Goal: Task Accomplishment & Management: Use online tool/utility

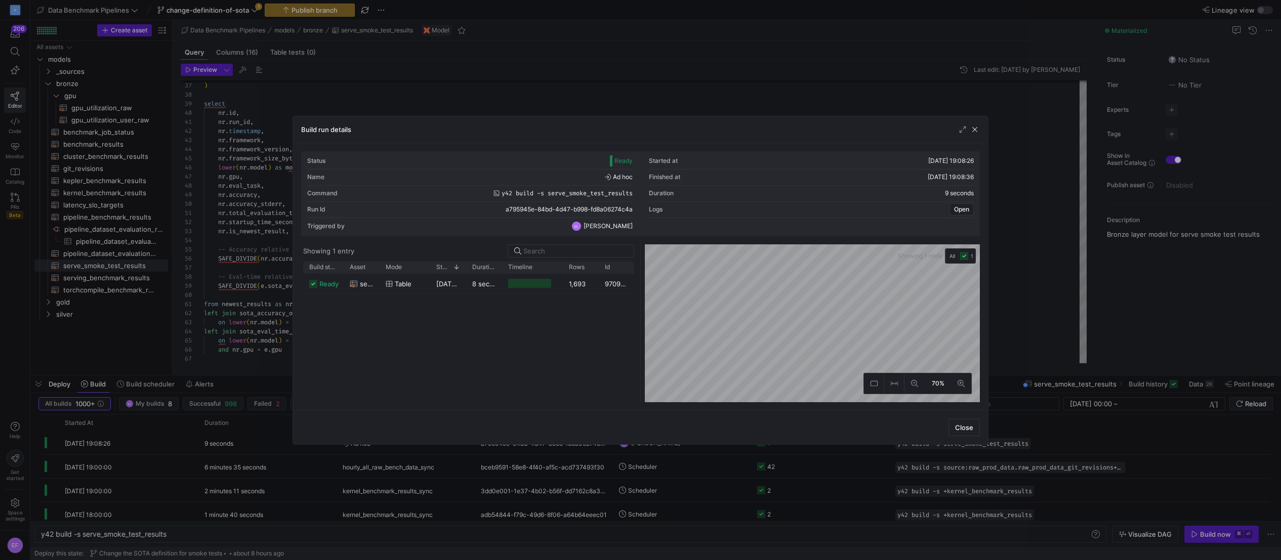
scroll to position [91, 0]
click at [976, 130] on span "button" at bounding box center [975, 130] width 10 height 10
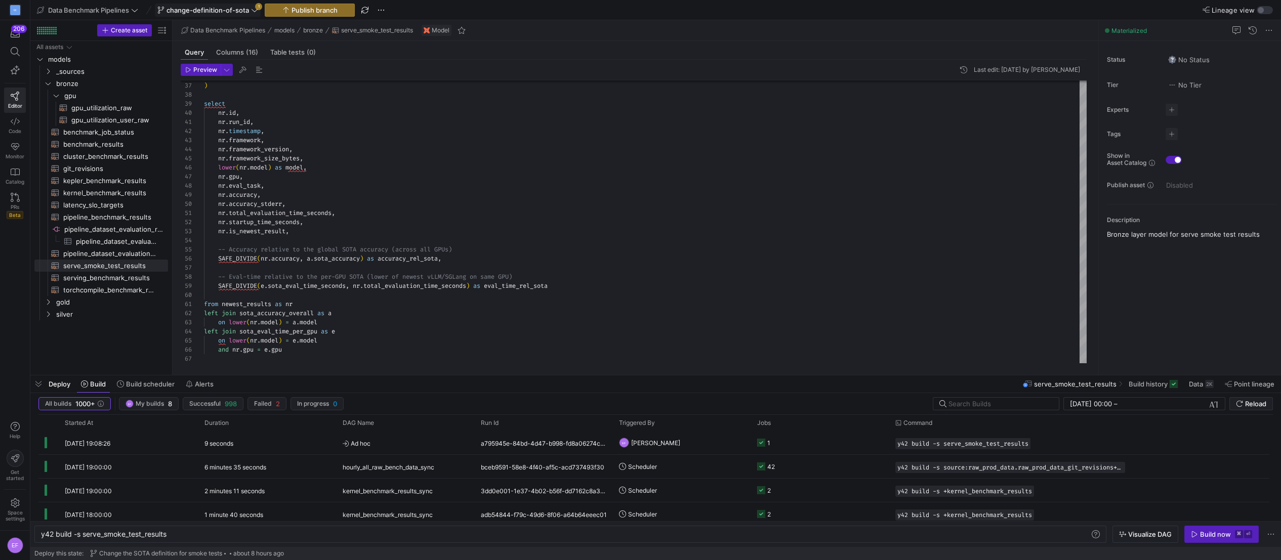
click at [254, 10] on icon at bounding box center [254, 10] width 7 height 7
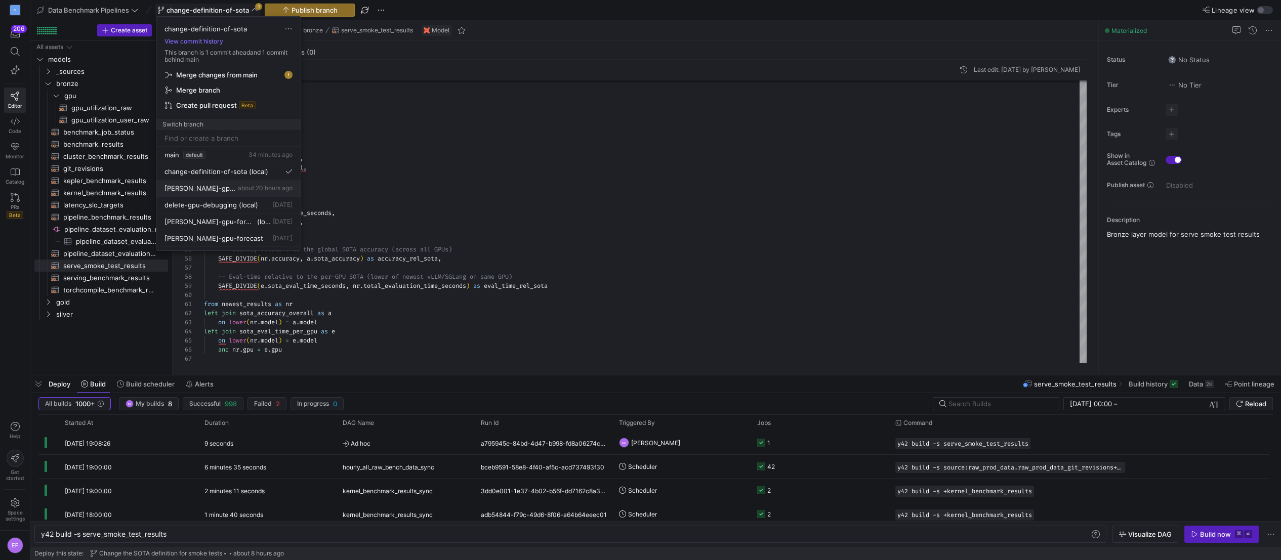
click at [238, 183] on button "[PERSON_NAME]-gpu-duration about 20 hours ago" at bounding box center [228, 188] width 144 height 17
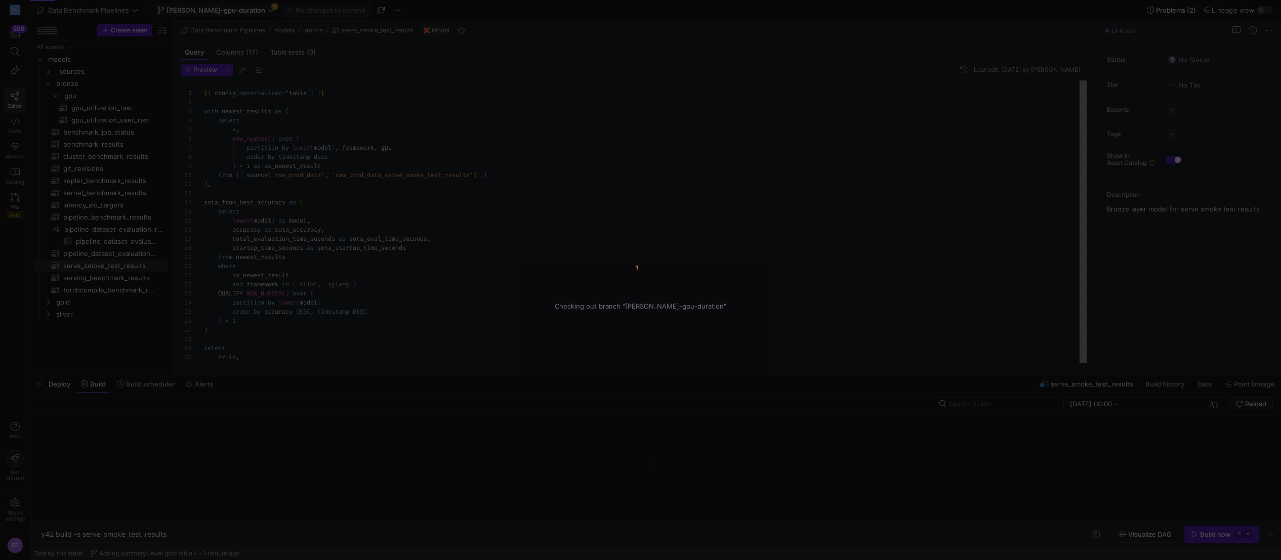
scroll to position [91, 0]
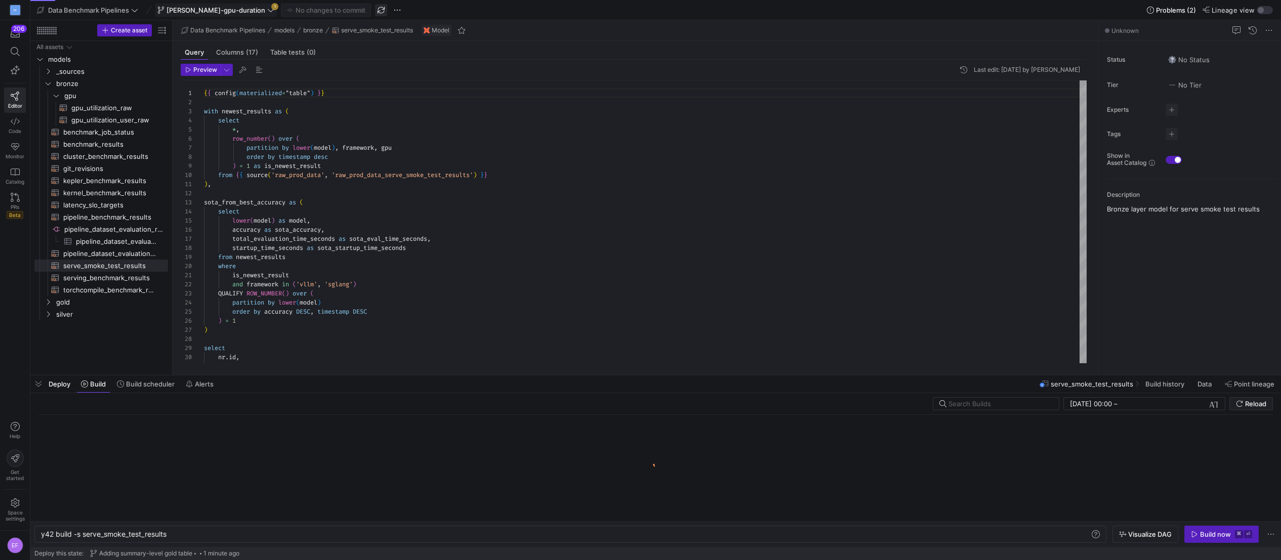
click at [375, 11] on span "button" at bounding box center [381, 10] width 12 height 12
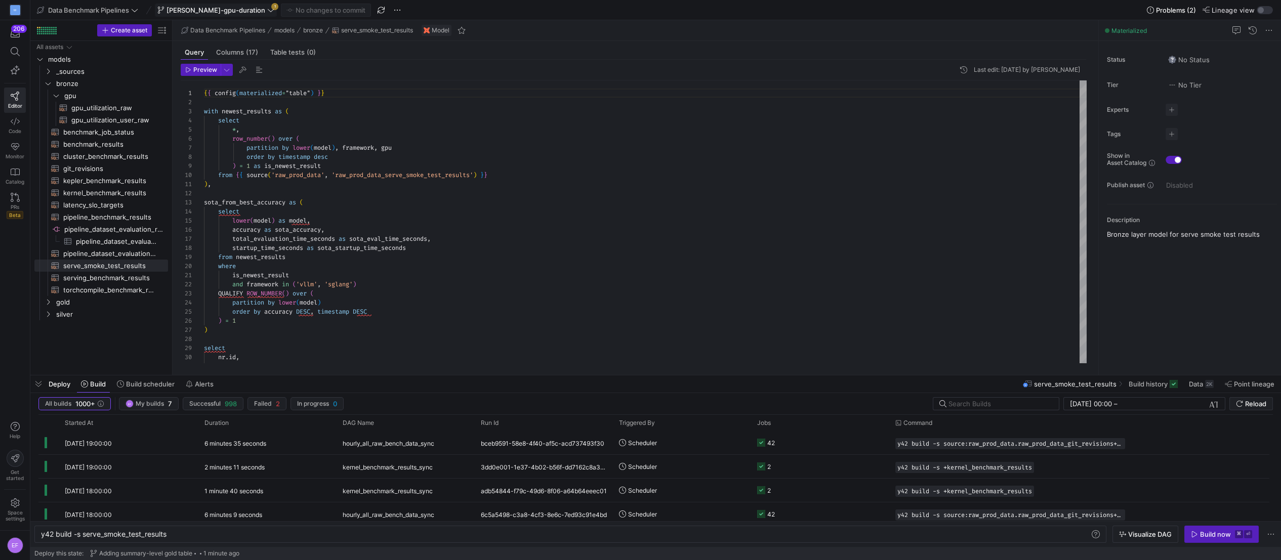
click at [267, 7] on icon at bounding box center [270, 10] width 7 height 7
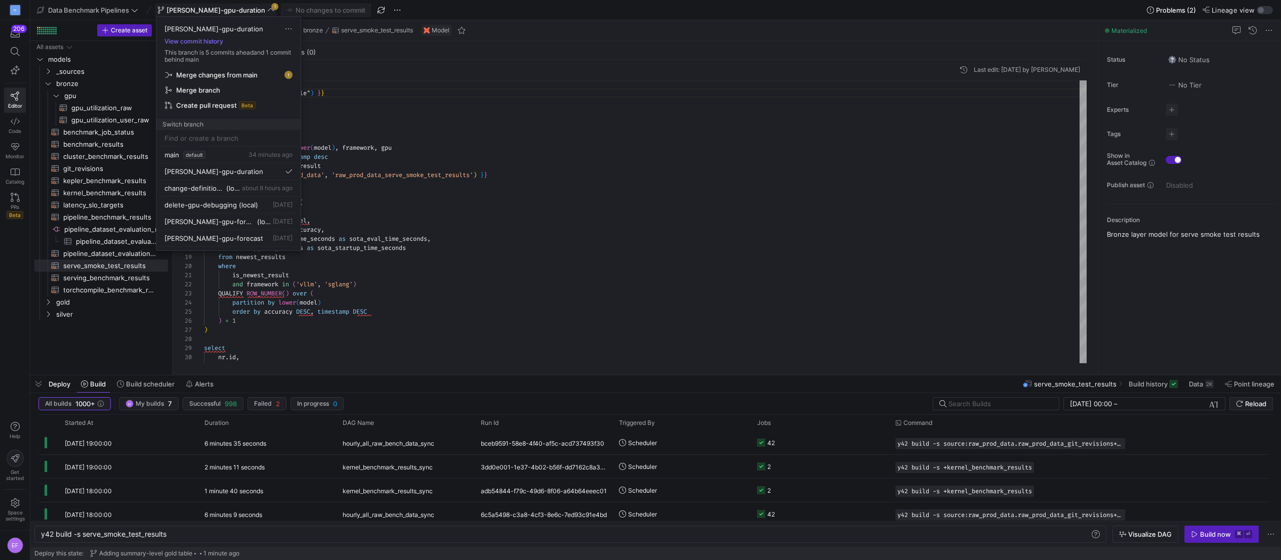
click at [227, 70] on span "button" at bounding box center [228, 75] width 135 height 14
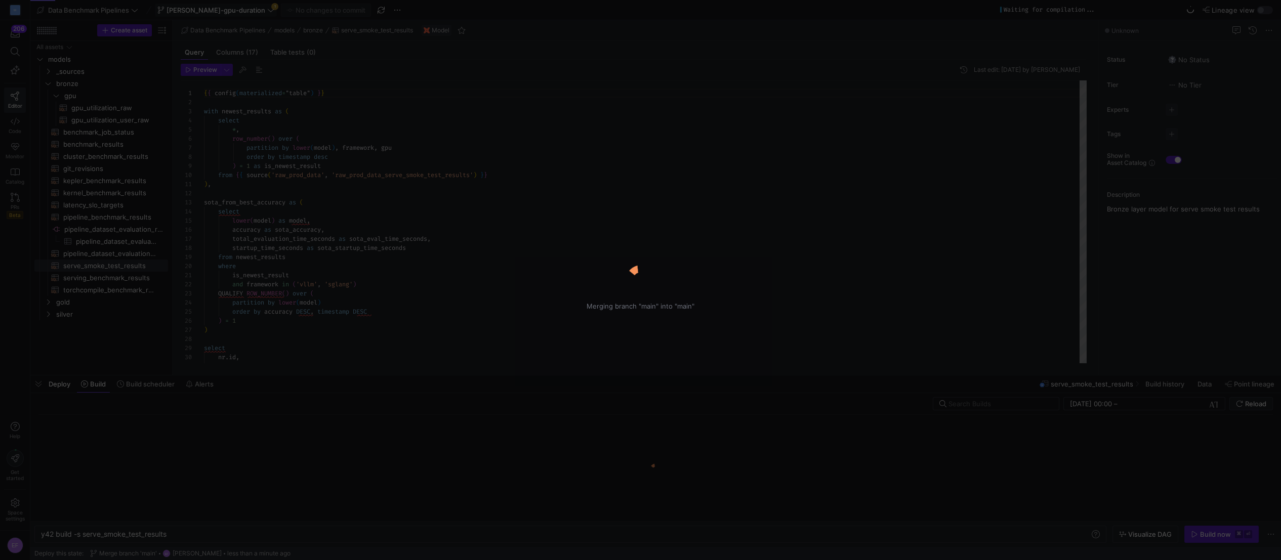
type textarea "{{ config(materialized="table") }} with newest_results as ( select *, row_numbe…"
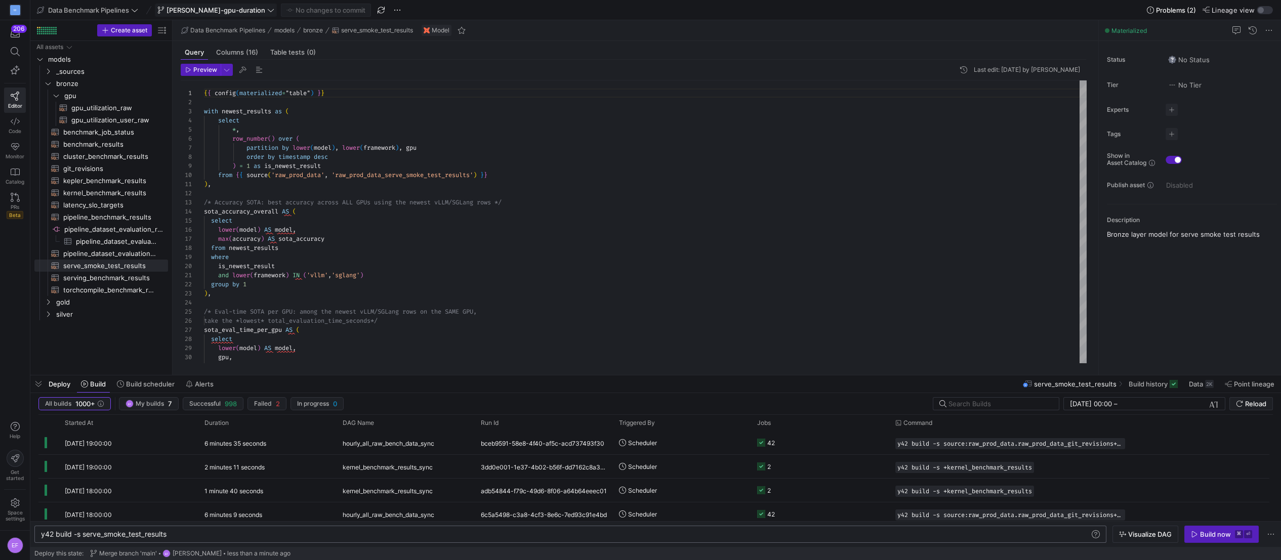
click at [130, 533] on div "y42 build -s serve_smoke_test_results" at bounding box center [565, 534] width 1049 height 8
type textarea "y42 build -s gpu_utilization_user_raw+"
click at [1221, 533] on div "Build now" at bounding box center [1215, 534] width 31 height 8
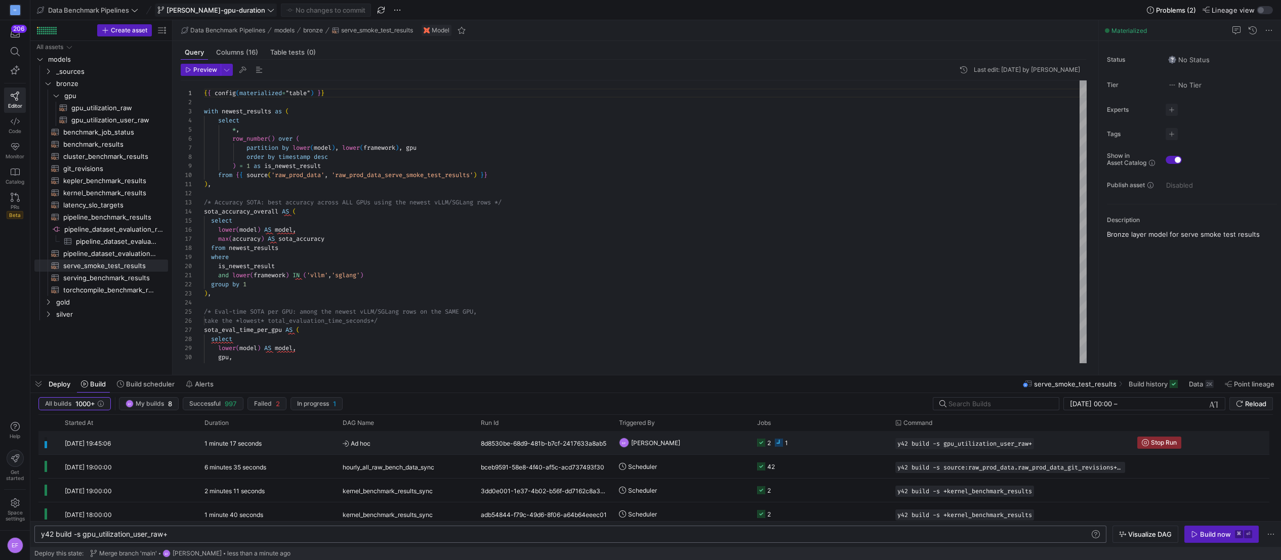
click at [803, 440] on y42-job-status-cell-renderer "2 1" at bounding box center [820, 443] width 126 height 22
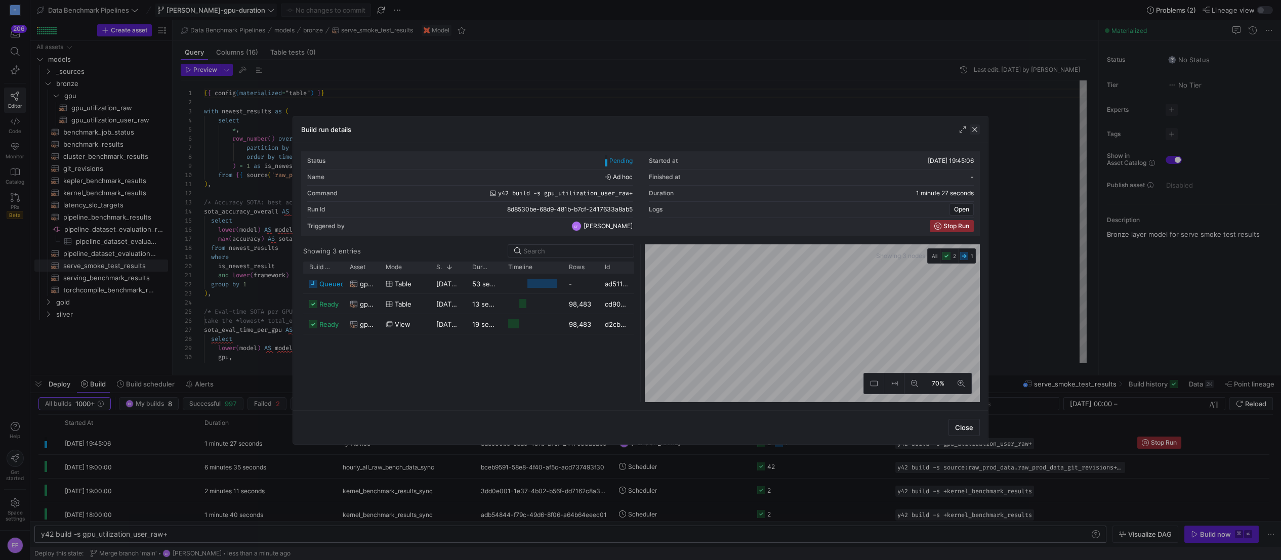
click at [975, 129] on span "button" at bounding box center [975, 130] width 10 height 10
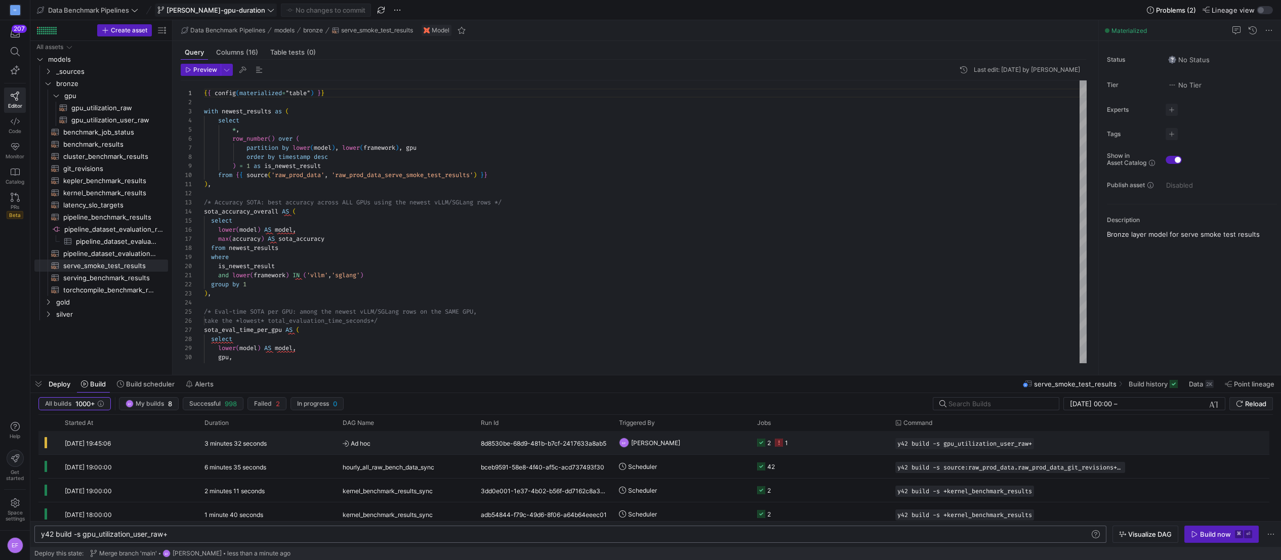
click at [835, 445] on y42-job-status-cell-renderer "2 1" at bounding box center [820, 443] width 126 height 22
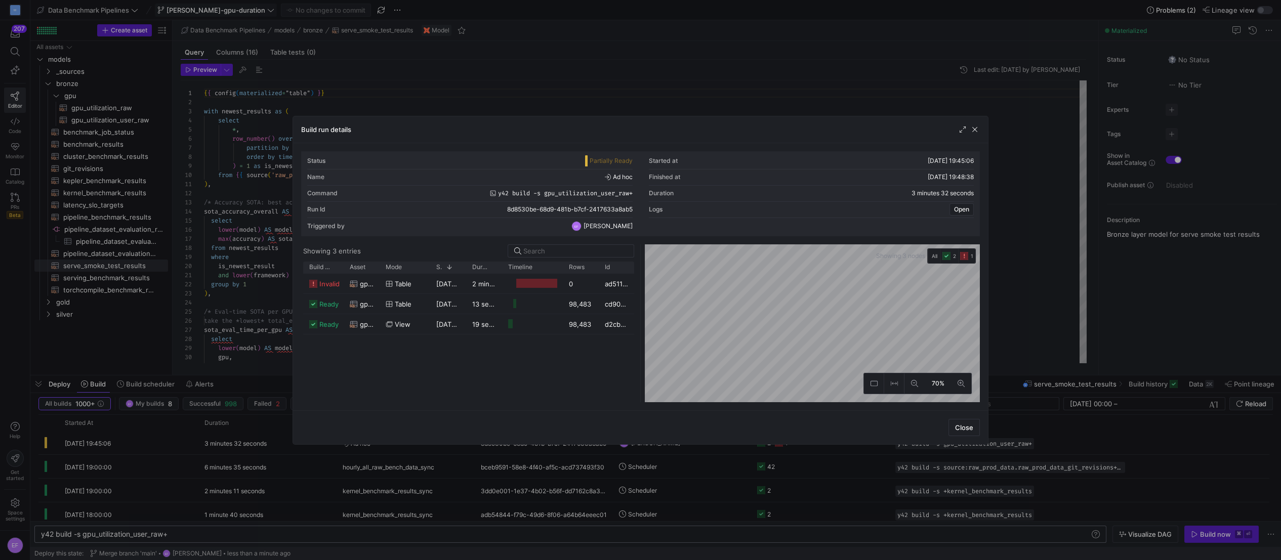
click at [622, 391] on as-split "Showing 3 entries Drag here to set row groups Drag here to set column labels Bu…" at bounding box center [640, 323] width 679 height 158
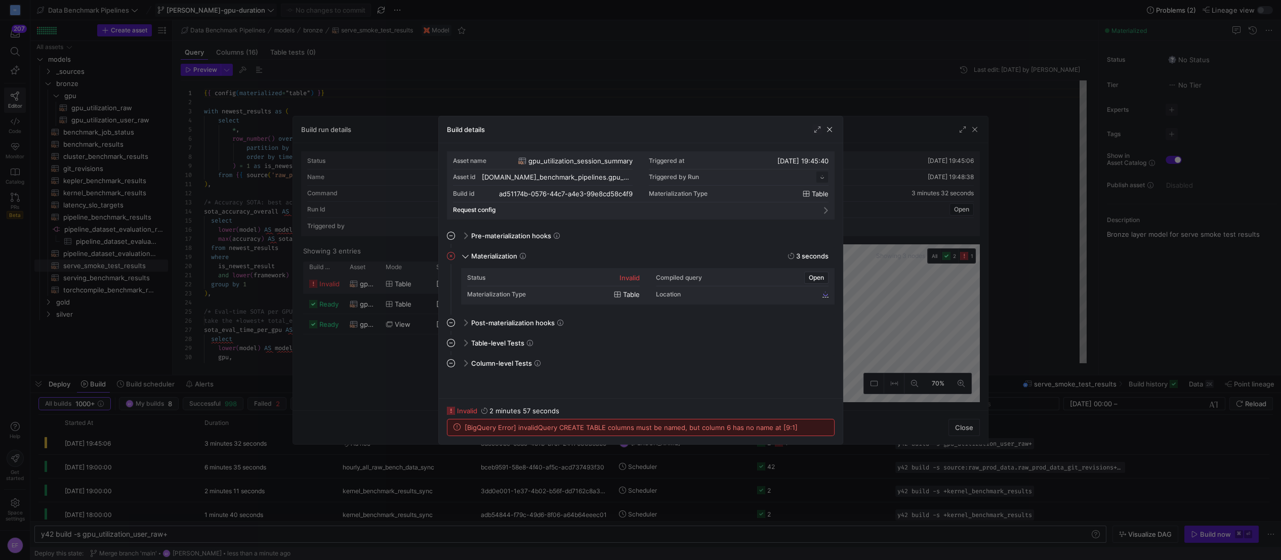
scroll to position [91, 0]
click at [830, 129] on span "button" at bounding box center [830, 130] width 10 height 10
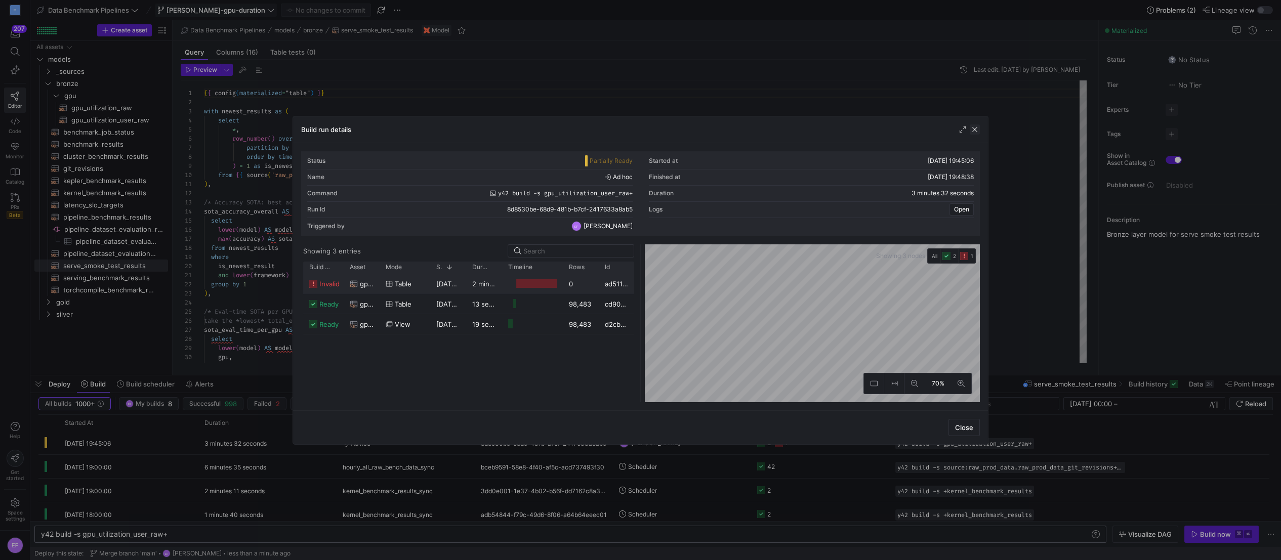
click at [978, 132] on span "button" at bounding box center [975, 130] width 10 height 10
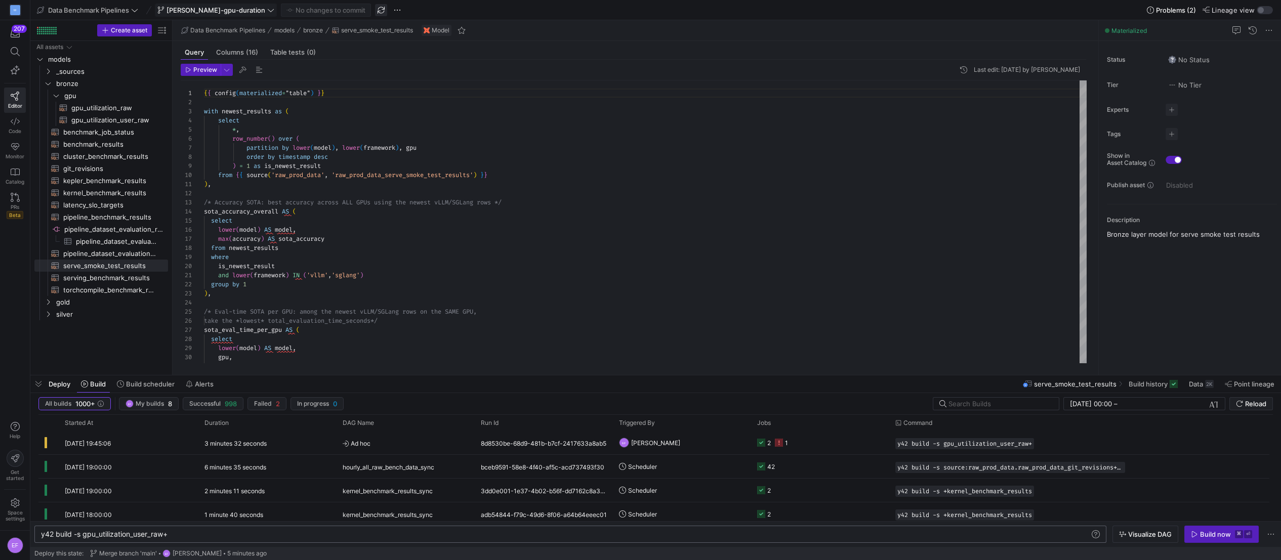
click at [375, 9] on span "button" at bounding box center [381, 10] width 12 height 12
click at [375, 13] on span "button" at bounding box center [381, 10] width 12 height 12
click at [1196, 536] on icon "button" at bounding box center [1194, 534] width 7 height 7
click at [46, 302] on icon "Press SPACE to select this row." at bounding box center [48, 302] width 7 height 6
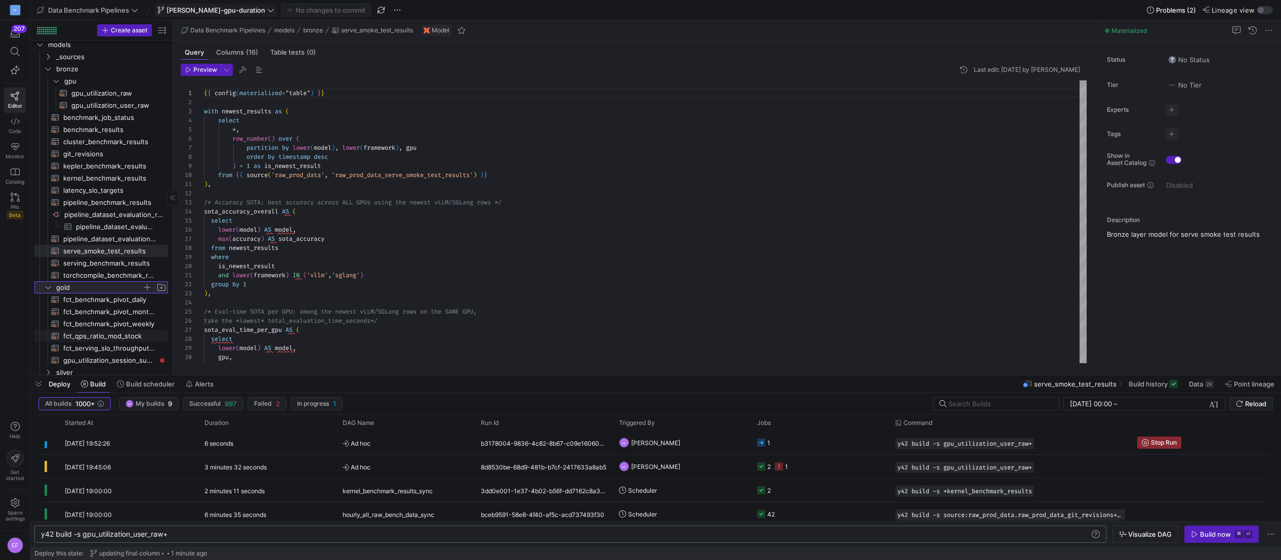
scroll to position [18, 0]
click at [131, 355] on span "gpu_utilization_session_summary​​​​​​​​​​" at bounding box center [109, 354] width 93 height 12
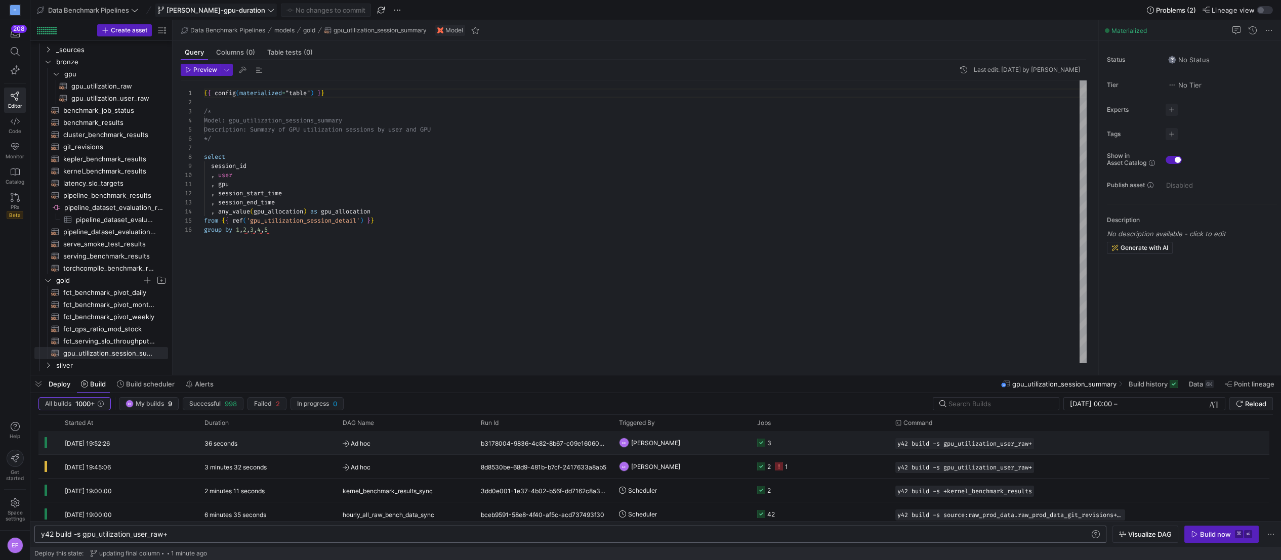
click at [790, 438] on y42-job-status-cell-renderer "3" at bounding box center [820, 443] width 126 height 22
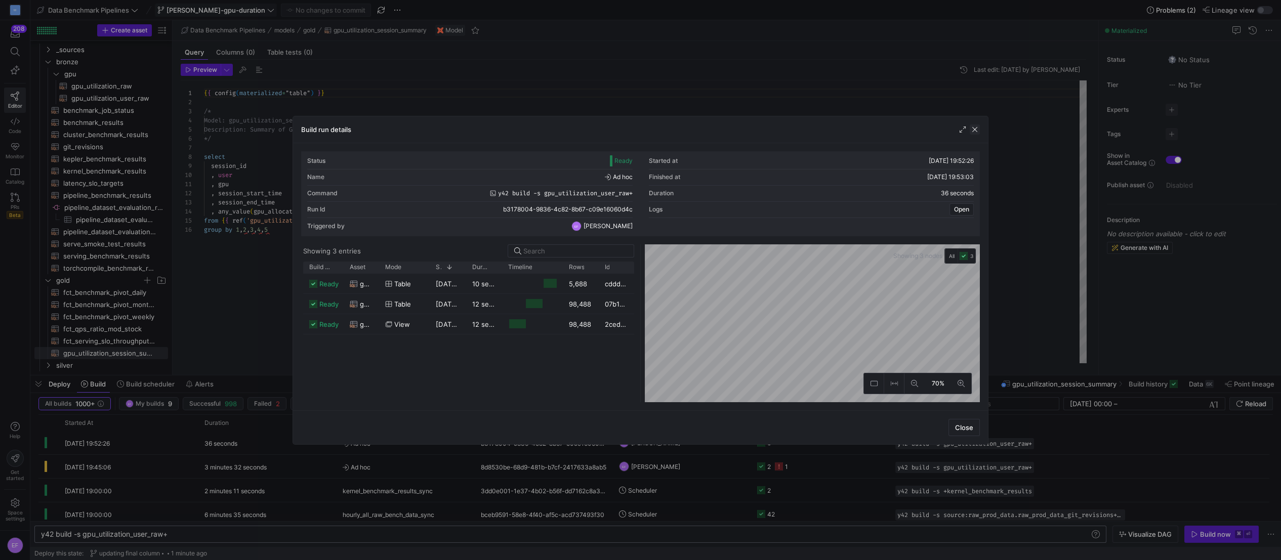
click at [975, 132] on span "button" at bounding box center [975, 130] width 10 height 10
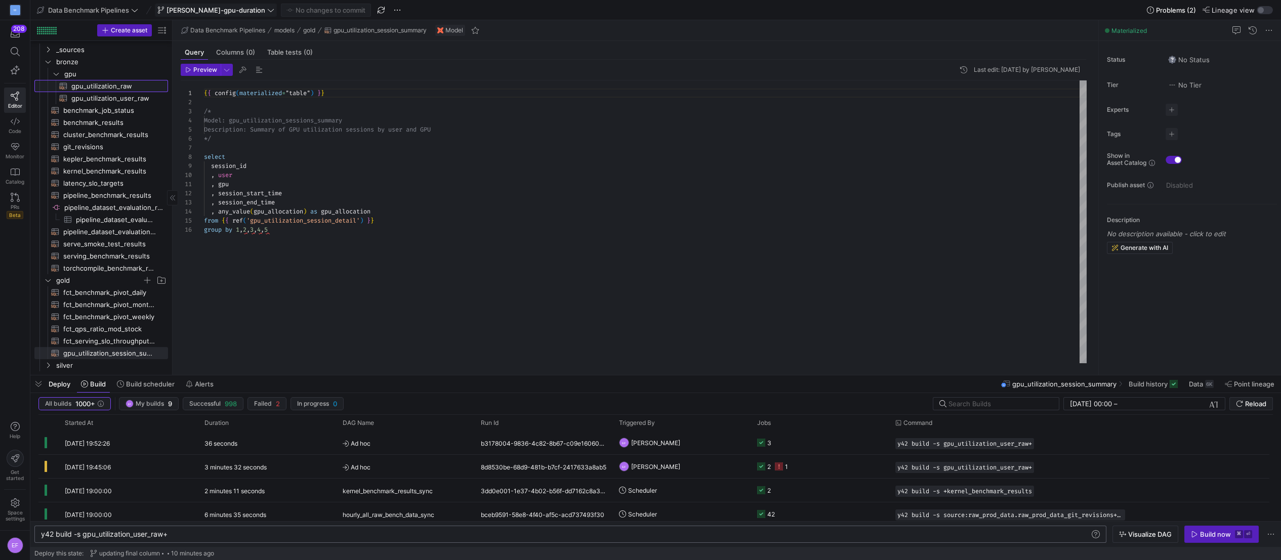
click at [99, 81] on span "gpu_utilization_raw​​​​​​​​​​" at bounding box center [113, 86] width 85 height 12
type textarea "{{ config(materialized="table") }} select timestamp as timestamp_dim, timestamp…"
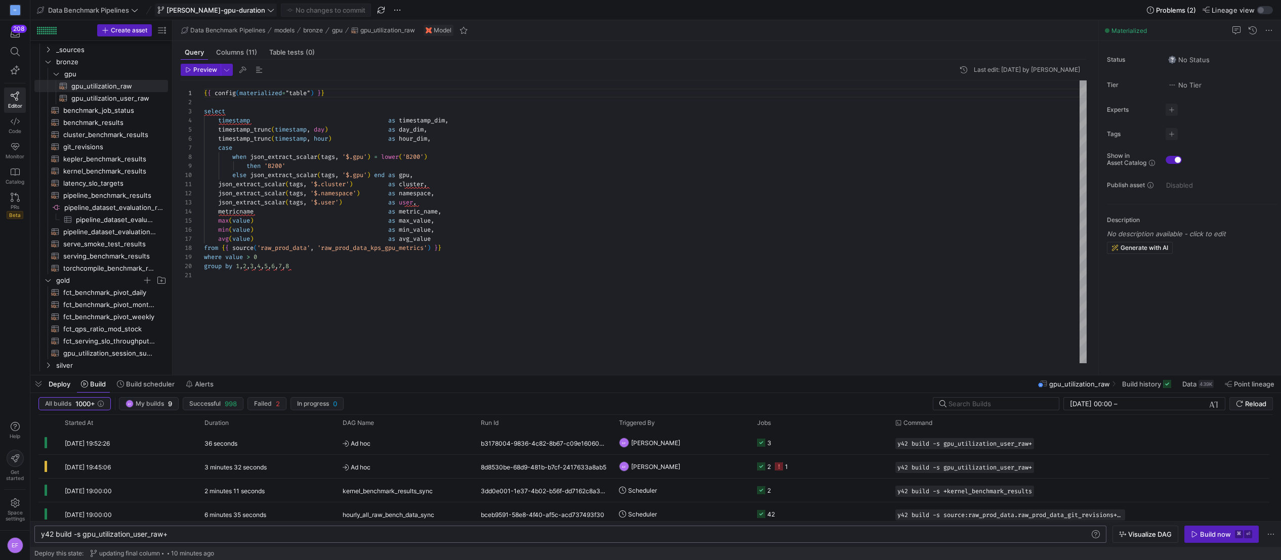
click at [469, 282] on div "{ { config ( materialized = "table" ) } } select timestamp as timestamp_dim , t…" at bounding box center [645, 221] width 883 height 283
click at [49, 366] on icon "Press SPACE to select this row." at bounding box center [48, 365] width 7 height 6
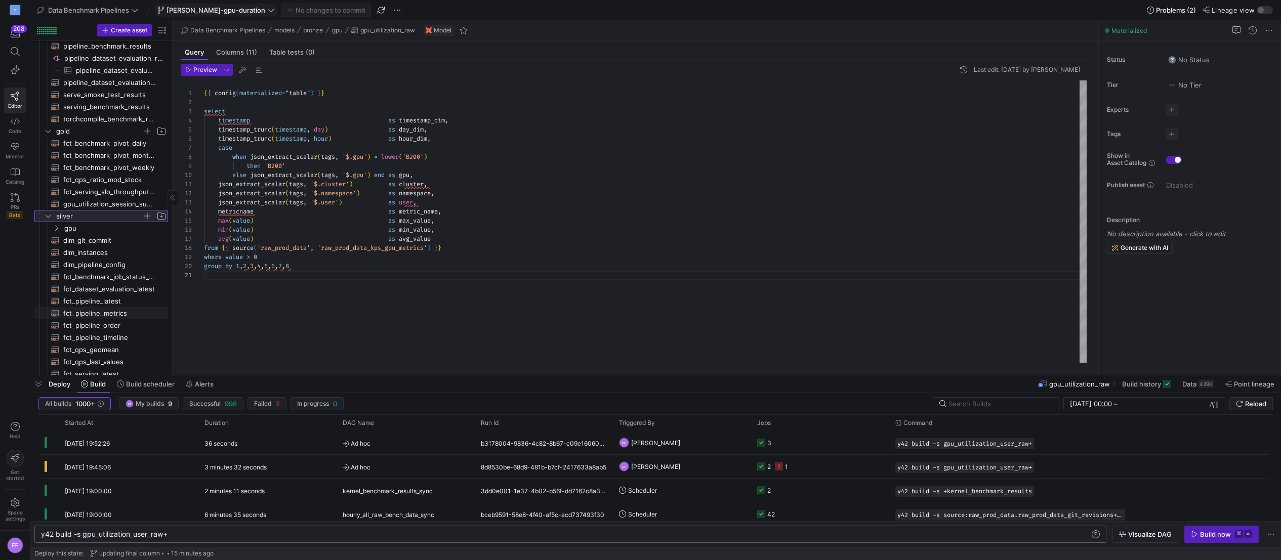
scroll to position [204, 0]
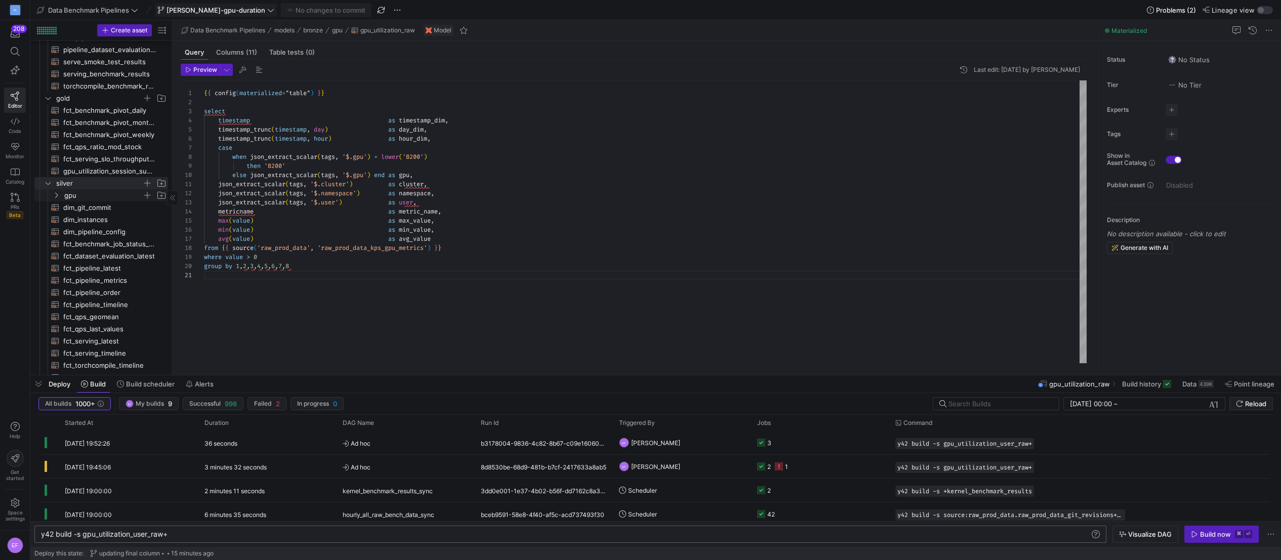
click at [58, 195] on icon "Press SPACE to select this row." at bounding box center [56, 195] width 7 height 6
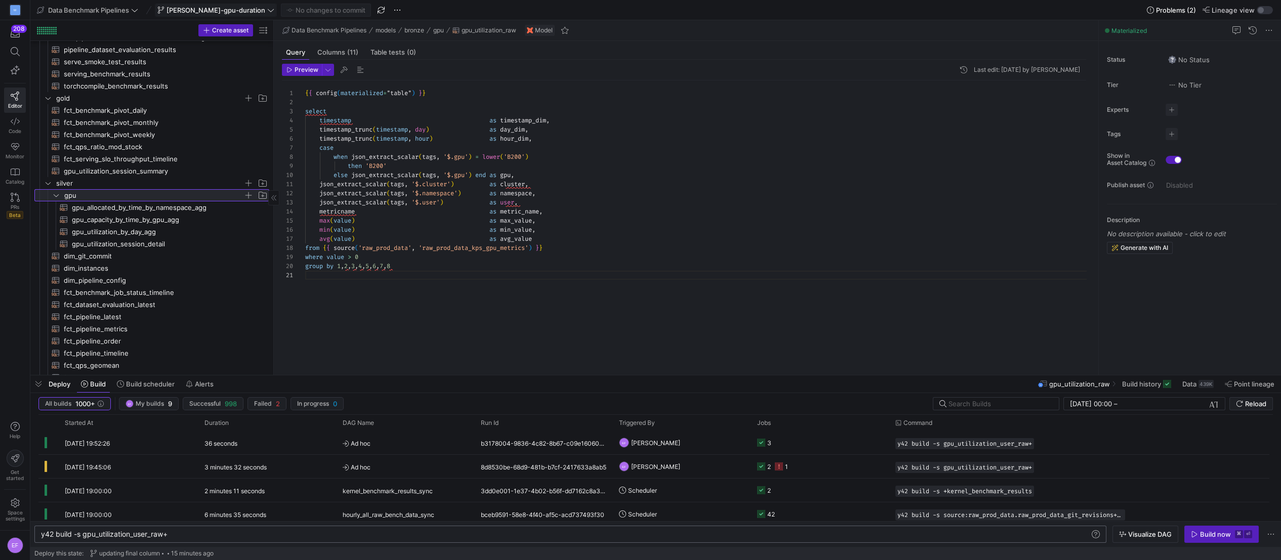
drag, startPoint x: 172, startPoint y: 236, endPoint x: 341, endPoint y: 241, distance: 169.1
click at [341, 241] on as-split "Create asset Drag here to set row groups Drag here to set column labels Group 1…" at bounding box center [655, 197] width 1251 height 355
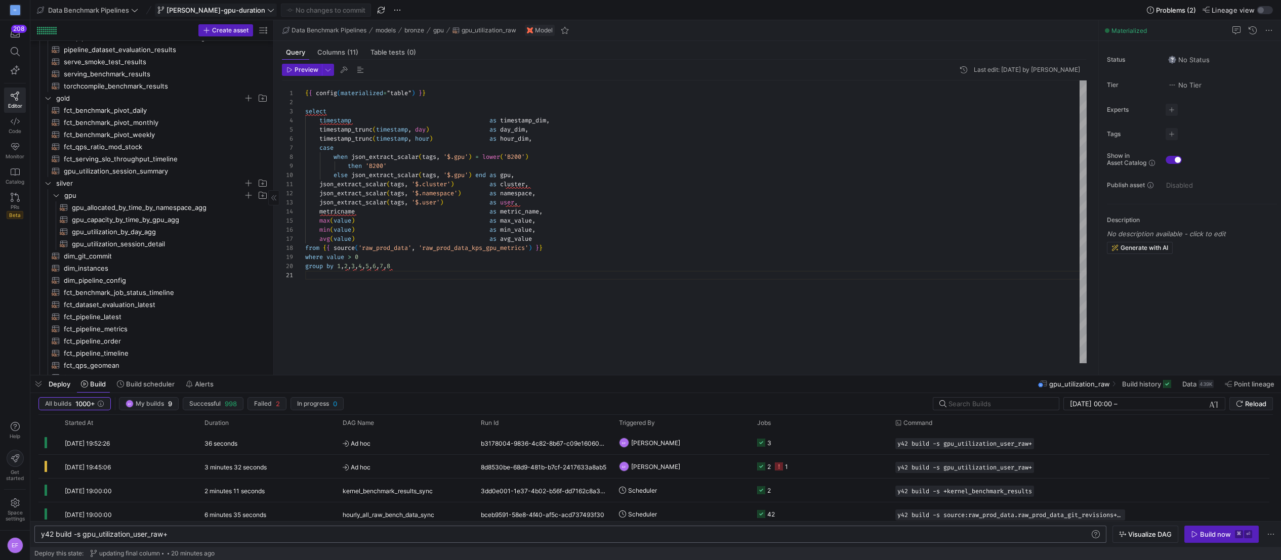
type textarea "json_extract_scalar(tags, '$.cluster') as cluster, json_extract_scalar(tags, '$…"
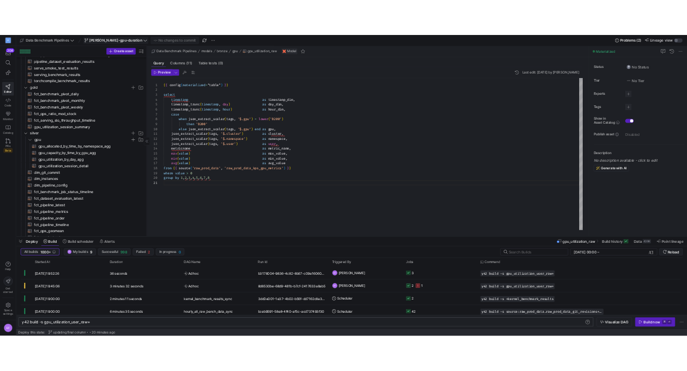
scroll to position [36, 0]
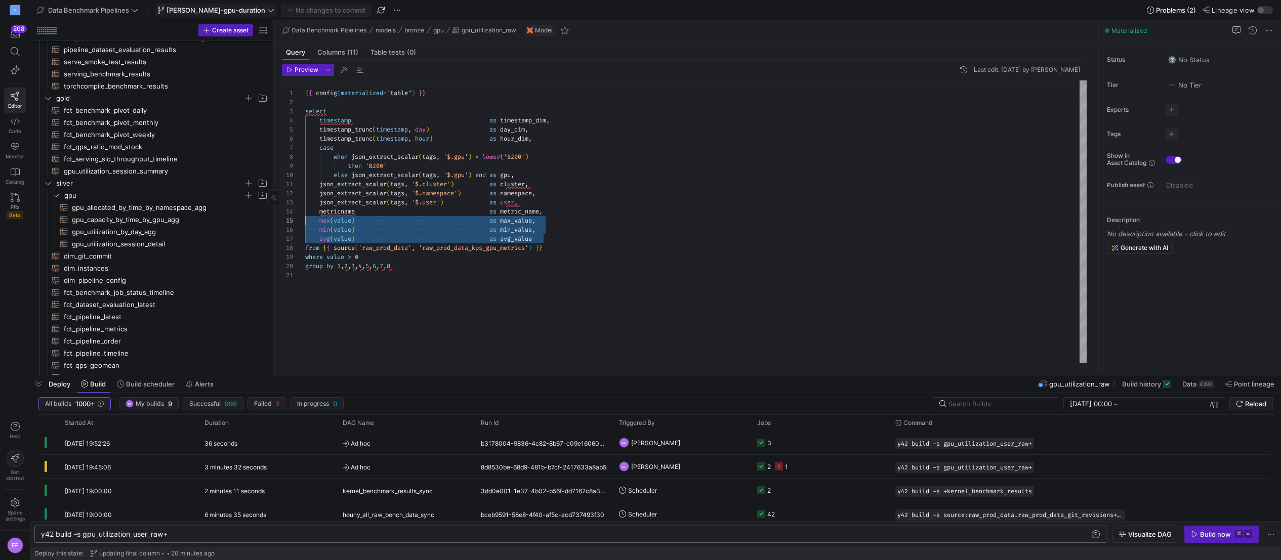
drag, startPoint x: 559, startPoint y: 238, endPoint x: 243, endPoint y: 220, distance: 315.8
click at [305, 220] on div "{ { config ( materialized = "table" ) } } select timestamp as timestamp_dim , t…" at bounding box center [696, 221] width 782 height 283
